Goal: Task Accomplishment & Management: Manage account settings

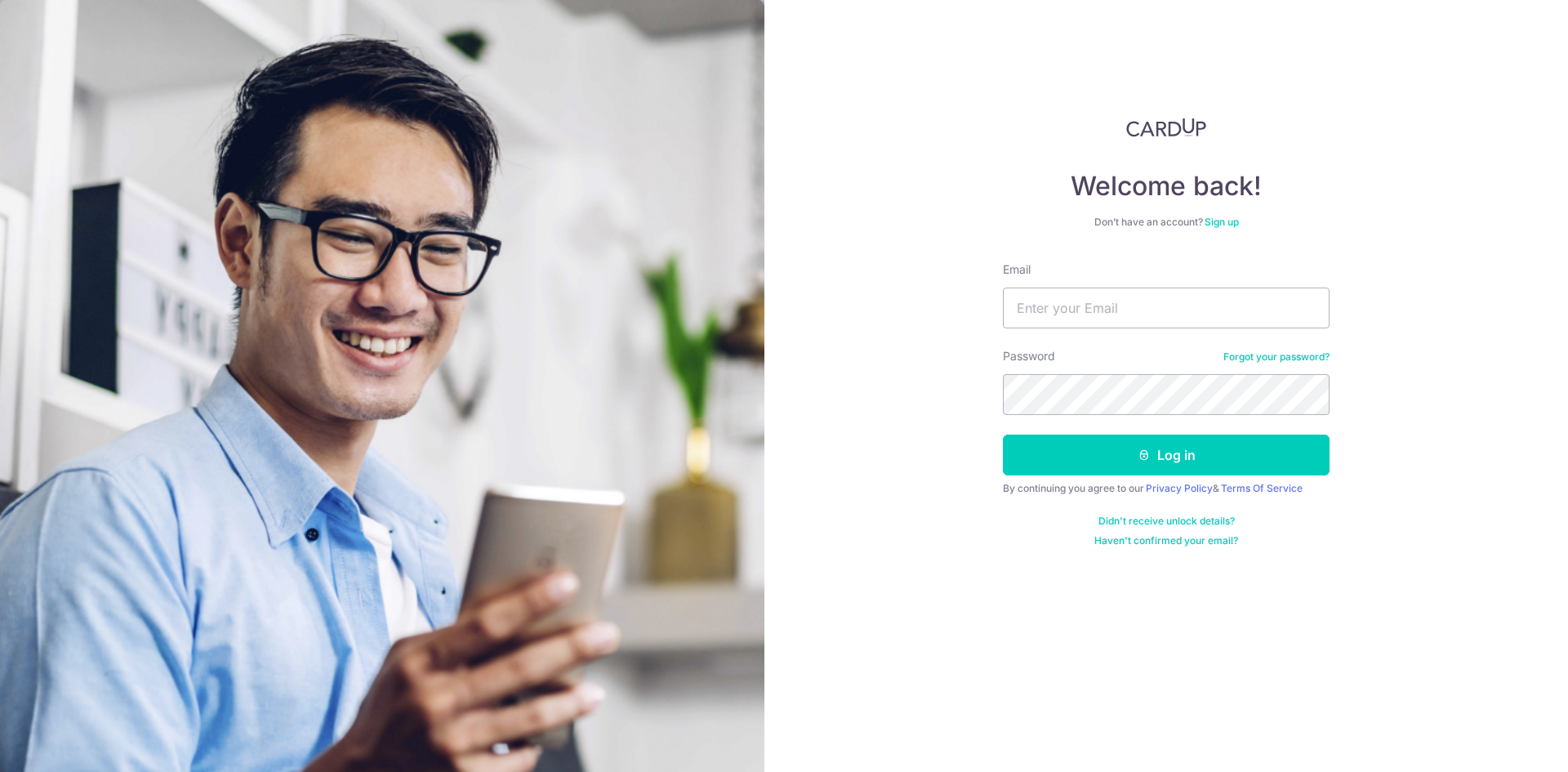
type input "[EMAIL_ADDRESS][DOMAIN_NAME]"
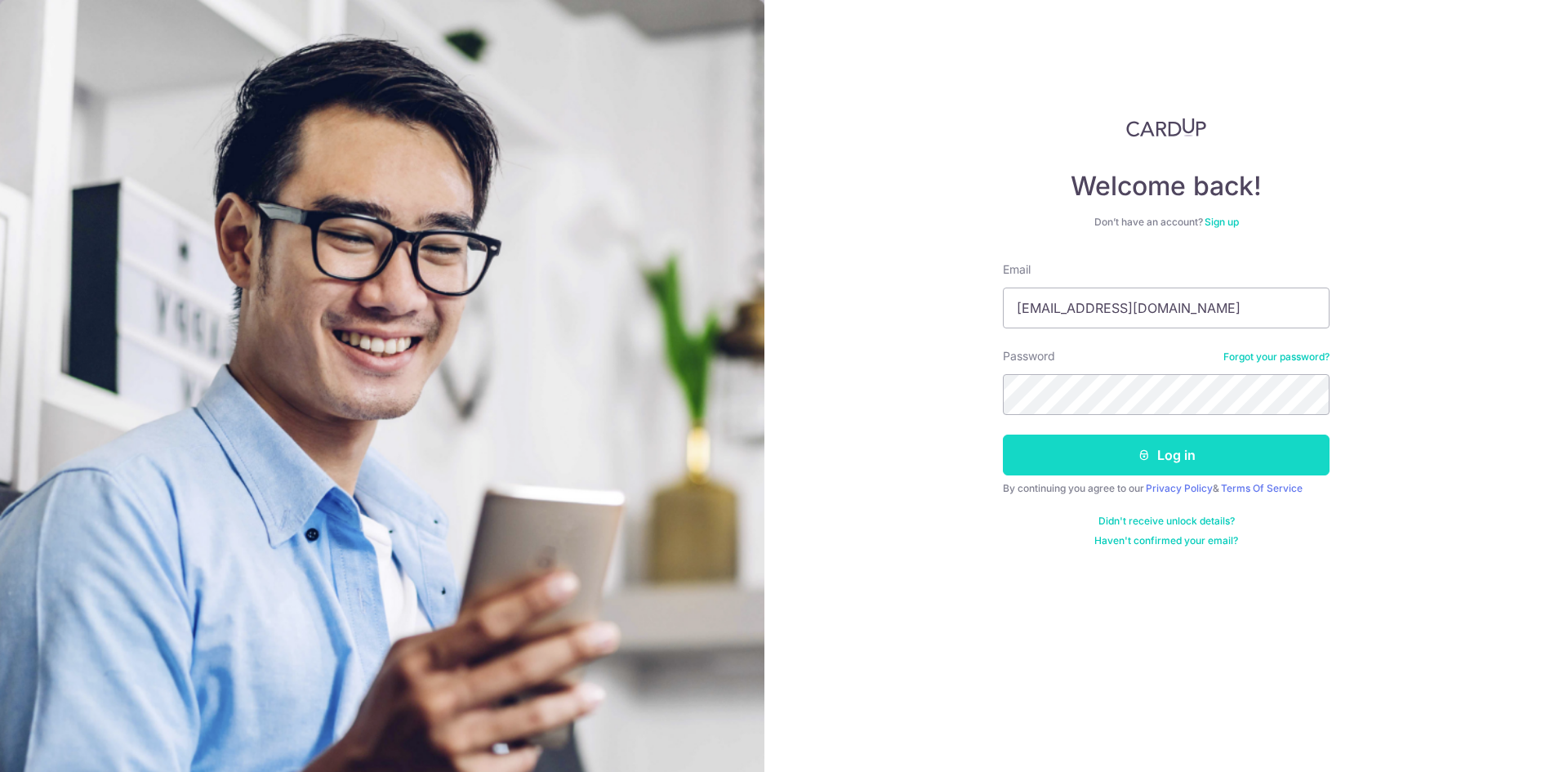
click at [1125, 442] on button "Log in" at bounding box center [1167, 455] width 327 height 40
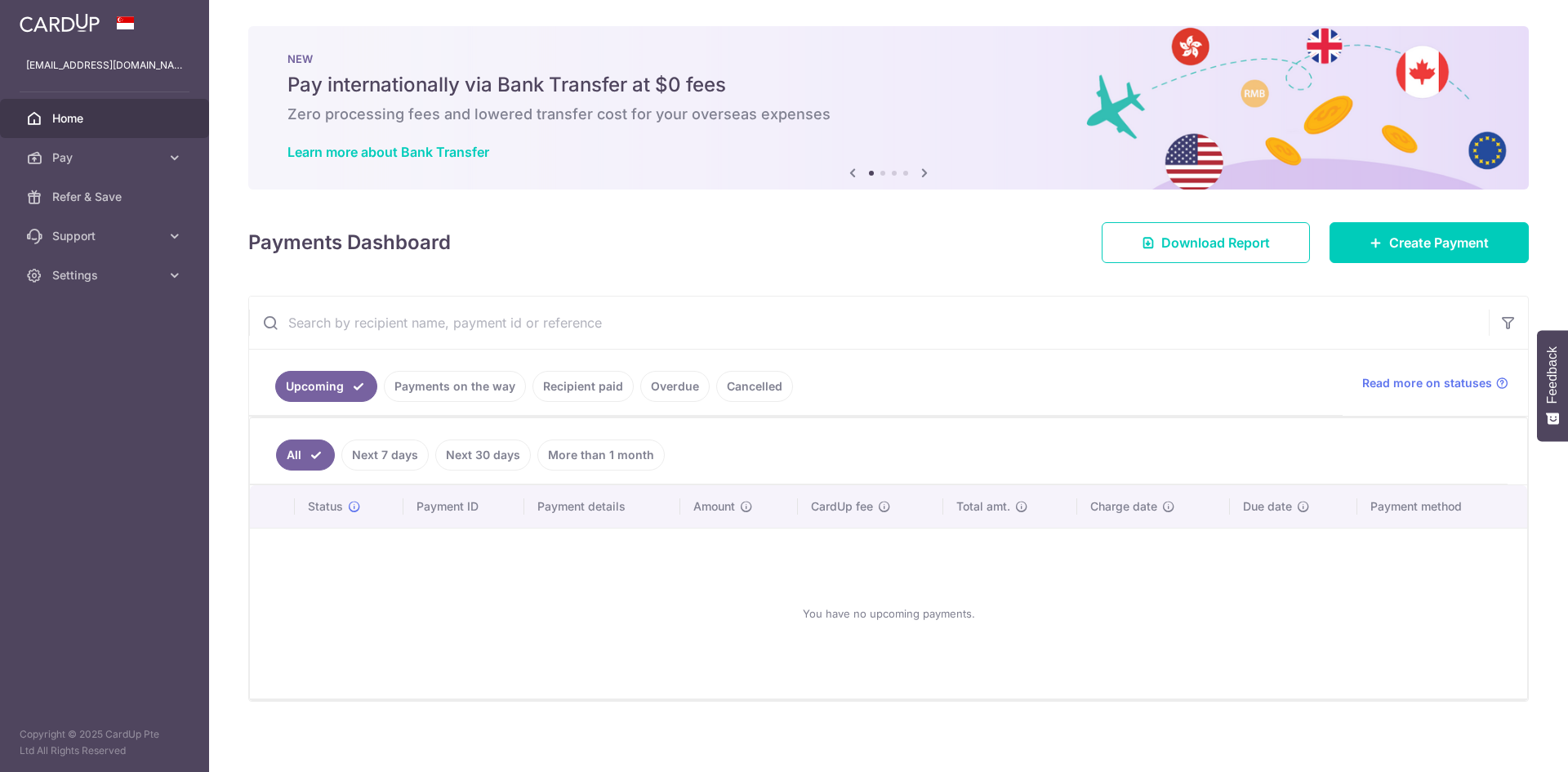
click at [493, 320] on input "text" at bounding box center [869, 322] width 1240 height 52
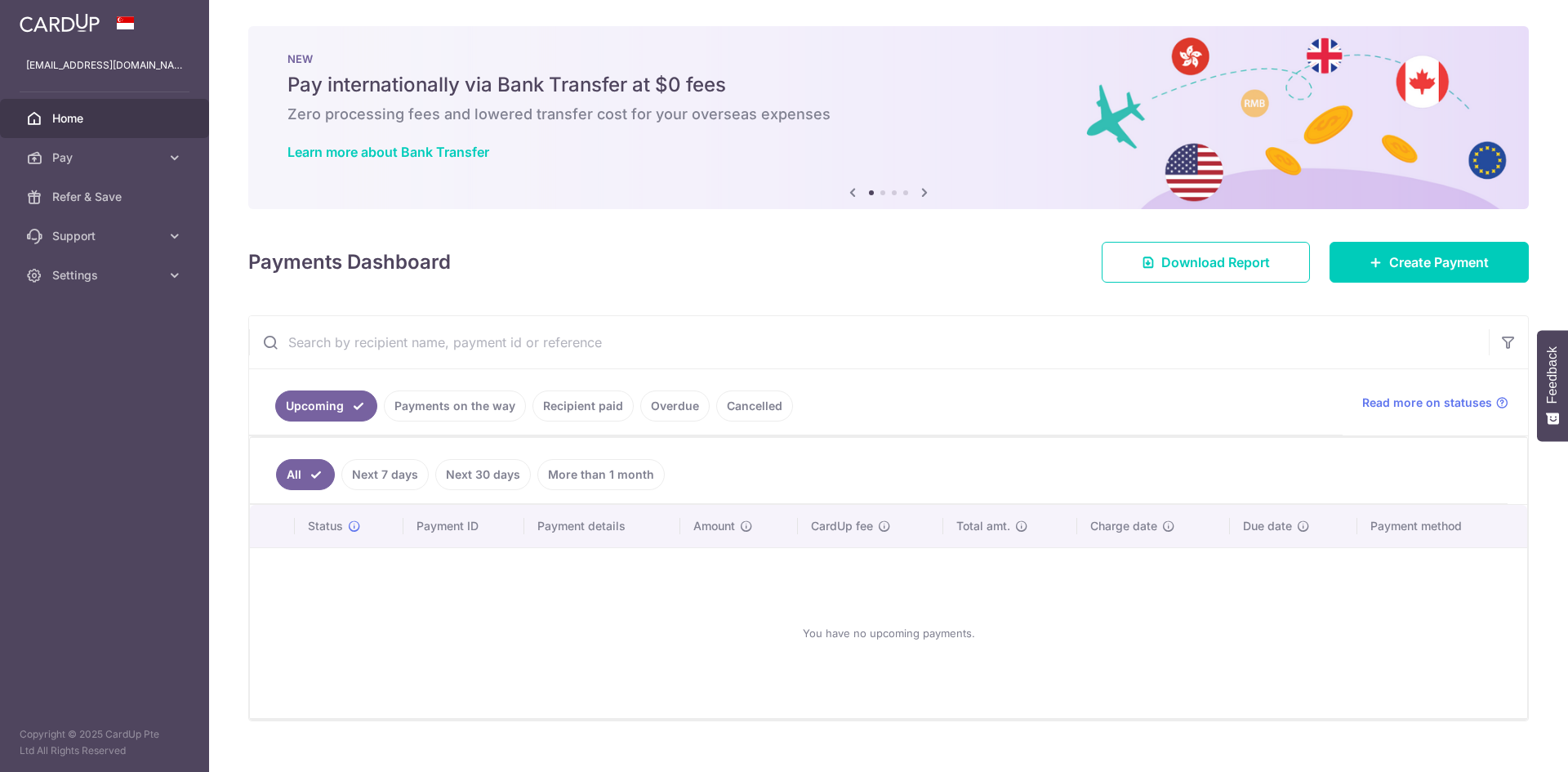
paste input "Thank you for your response. You may use the search column to locate the paymen…"
type input "Thank you for your response. You may use the search column to locate the paymen…"
